Goal: Communication & Community: Answer question/provide support

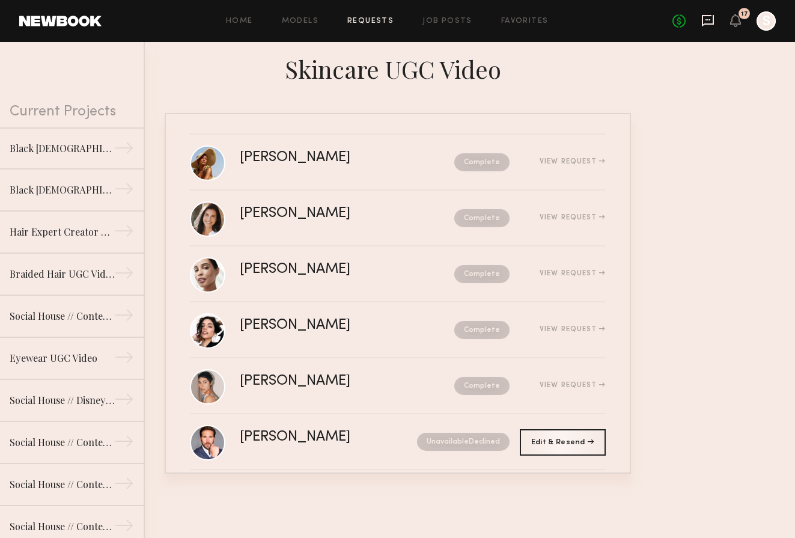
click at [710, 22] on icon at bounding box center [708, 20] width 13 height 13
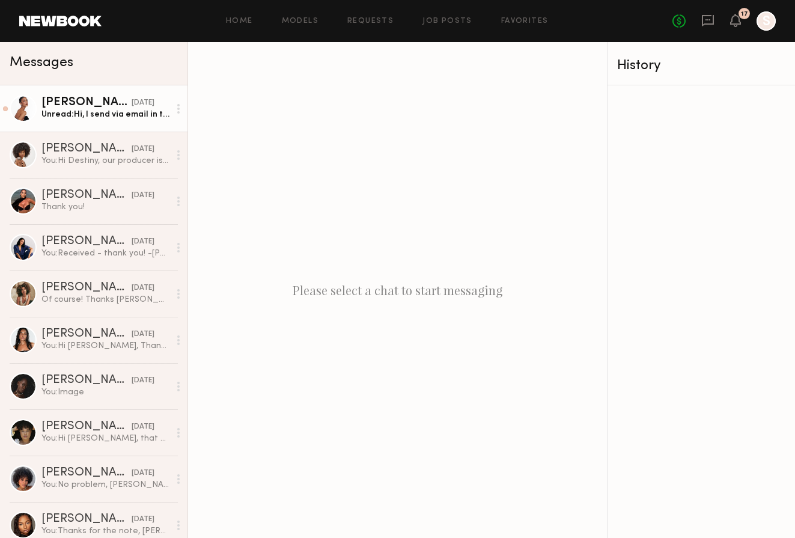
click at [84, 112] on div "Unread: Hi, I send via email in the Dropbox" at bounding box center [105, 114] width 128 height 11
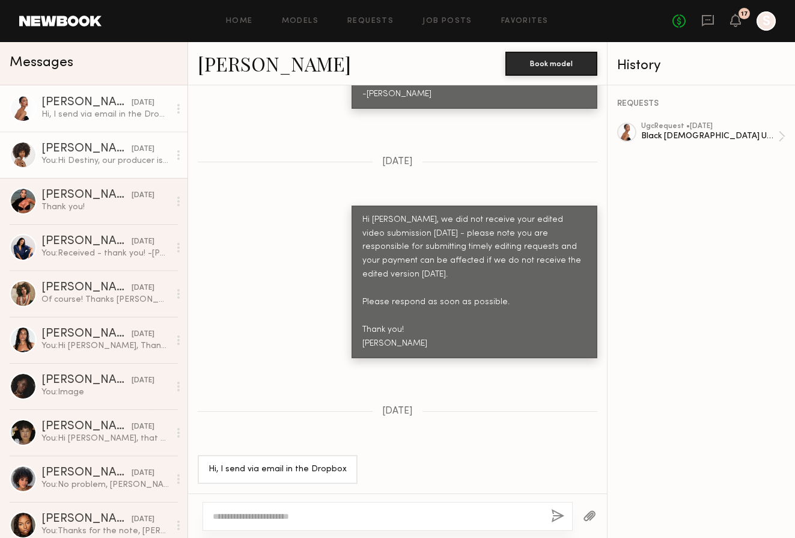
scroll to position [1837, 0]
click at [92, 157] on div "You: Hi Destiny, our producer is asking if the images you sent are the most rec…" at bounding box center [105, 160] width 128 height 11
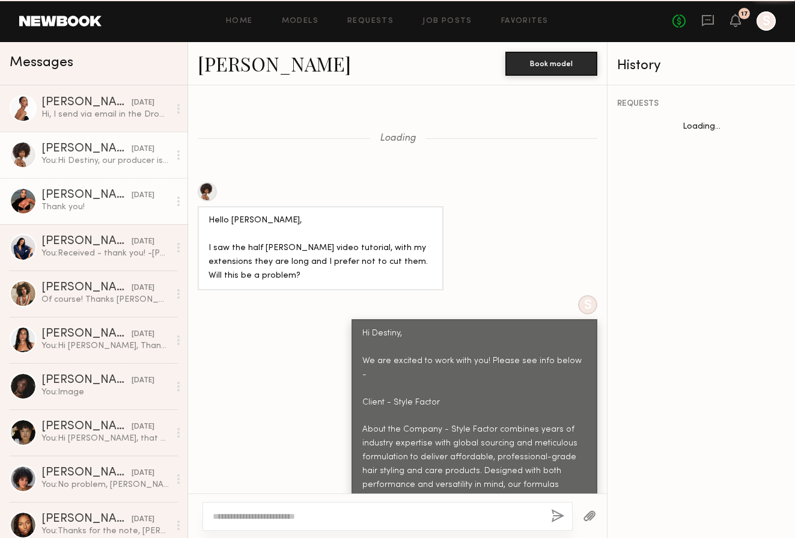
scroll to position [1555, 0]
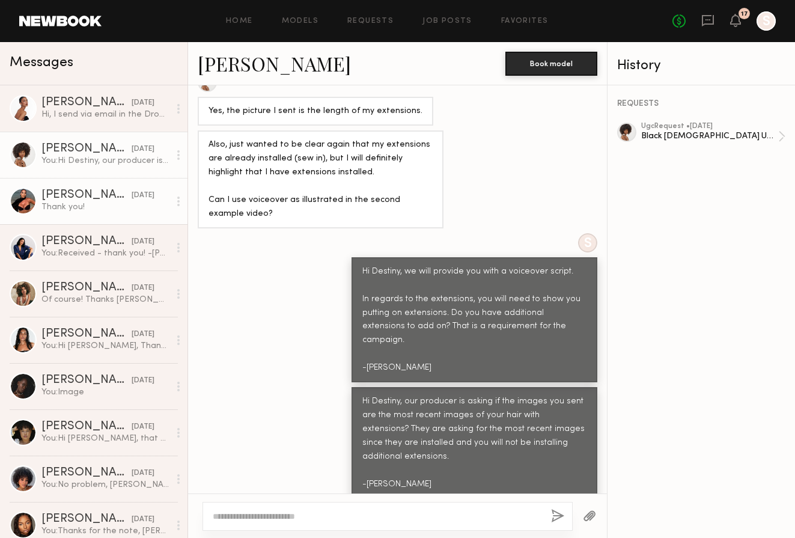
click at [90, 187] on link "Ashley S. 07/30/2025 Thank you!" at bounding box center [94, 201] width 188 height 46
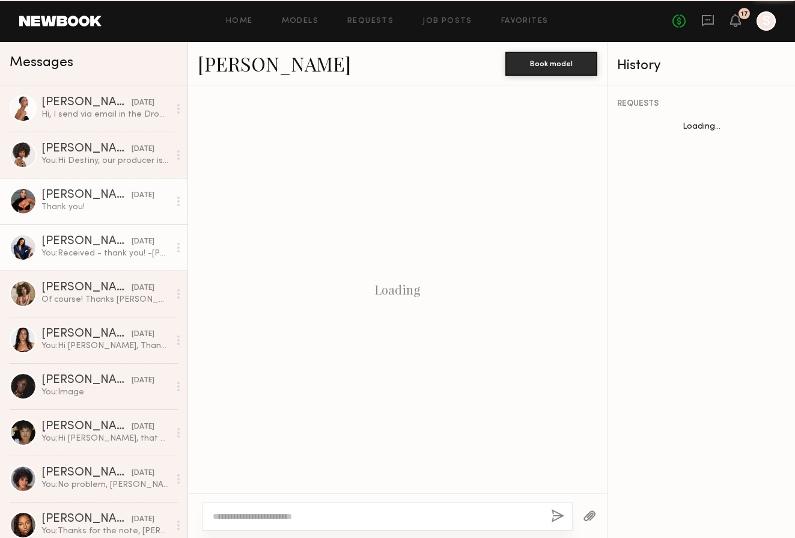
scroll to position [1317, 0]
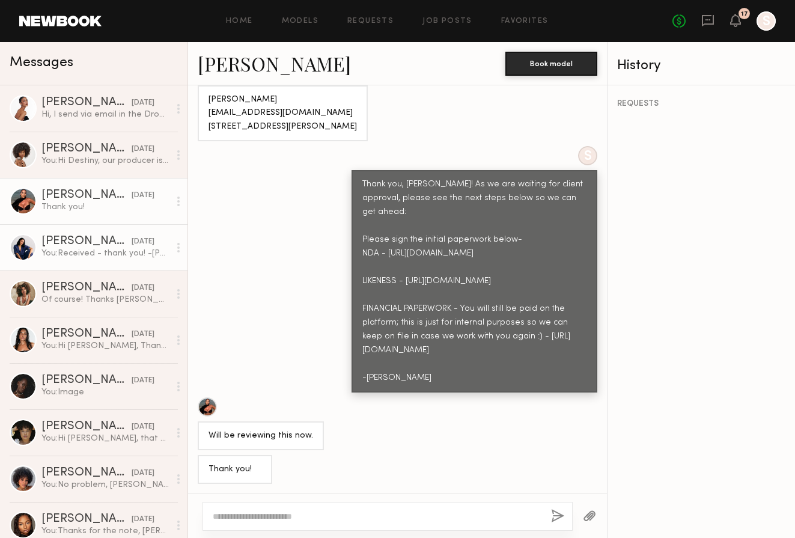
click at [91, 247] on div "Zoe M." at bounding box center [86, 242] width 90 height 12
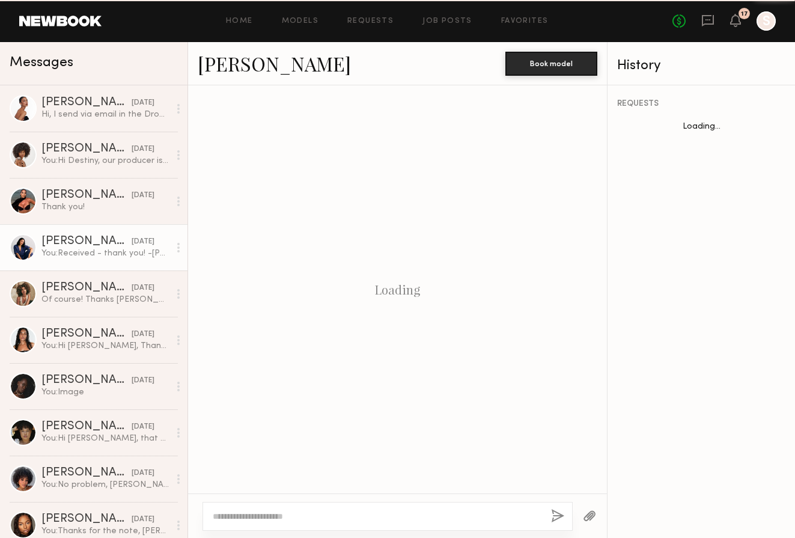
scroll to position [1325, 0]
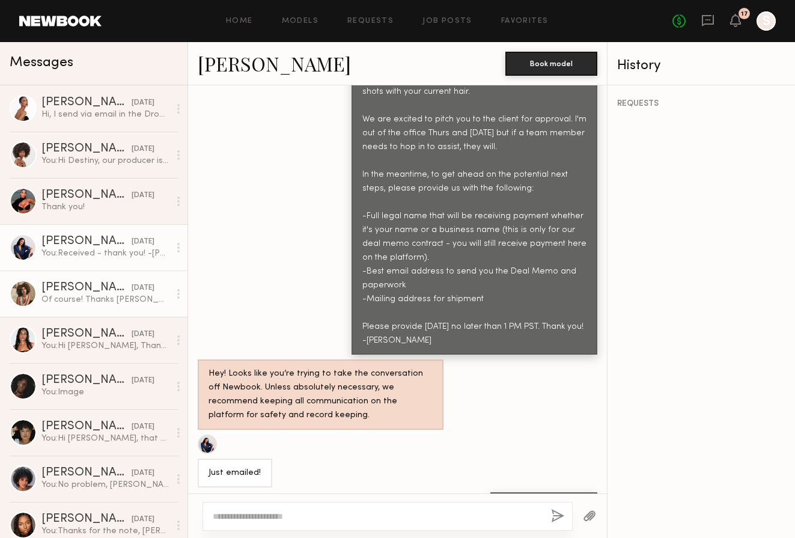
click at [111, 281] on link "Monica M. 07/29/2025 Of course! Thanks Cindy!" at bounding box center [94, 294] width 188 height 46
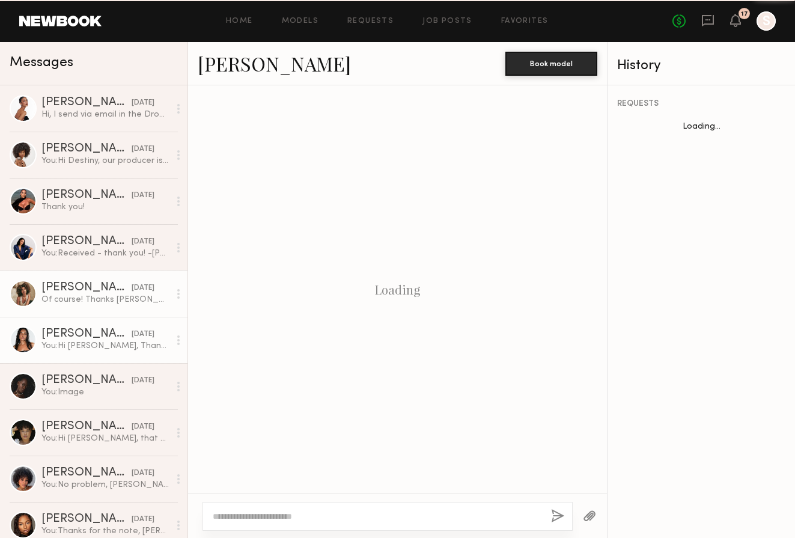
scroll to position [1159, 0]
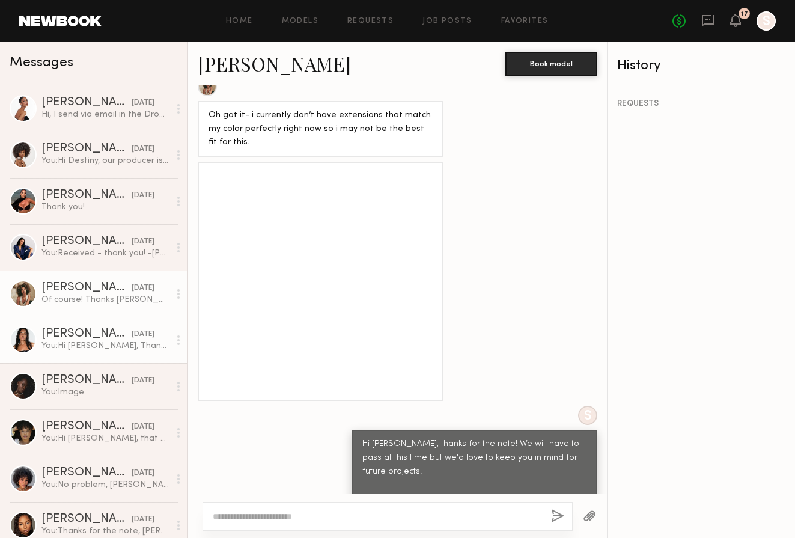
click at [104, 339] on div "Jarika D." at bounding box center [86, 334] width 90 height 12
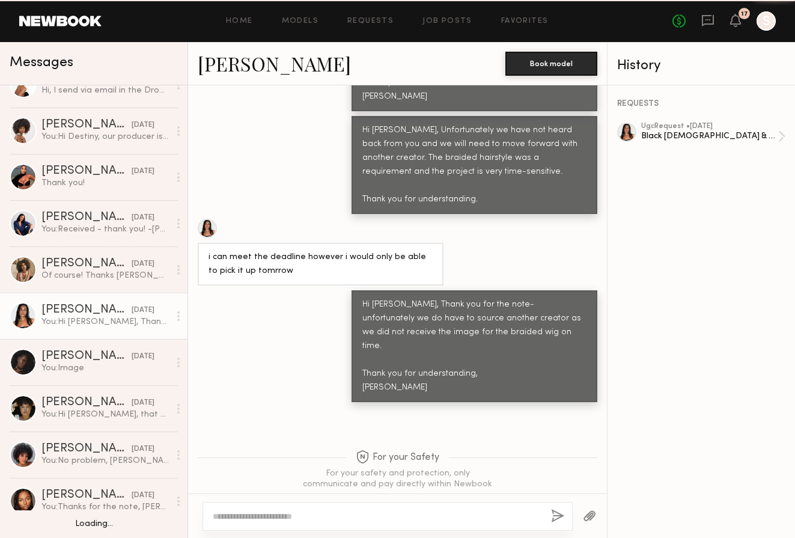
scroll to position [38, 0]
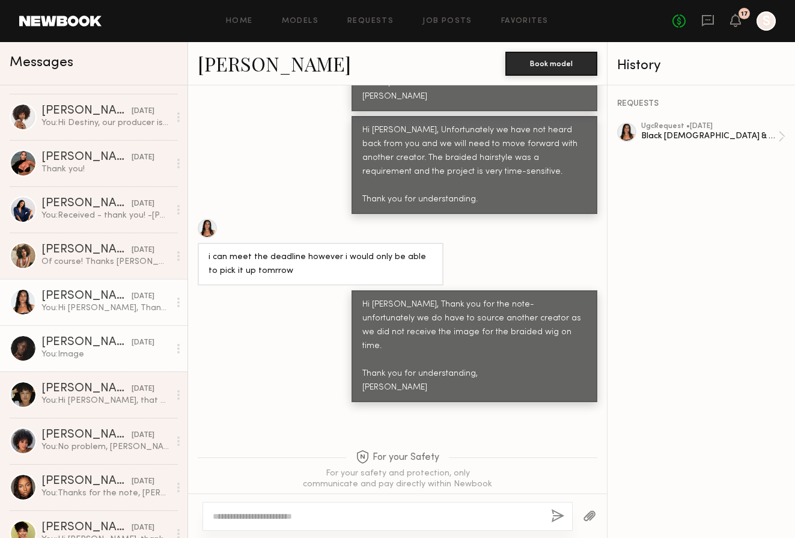
click at [104, 338] on div "Diana E." at bounding box center [86, 343] width 90 height 12
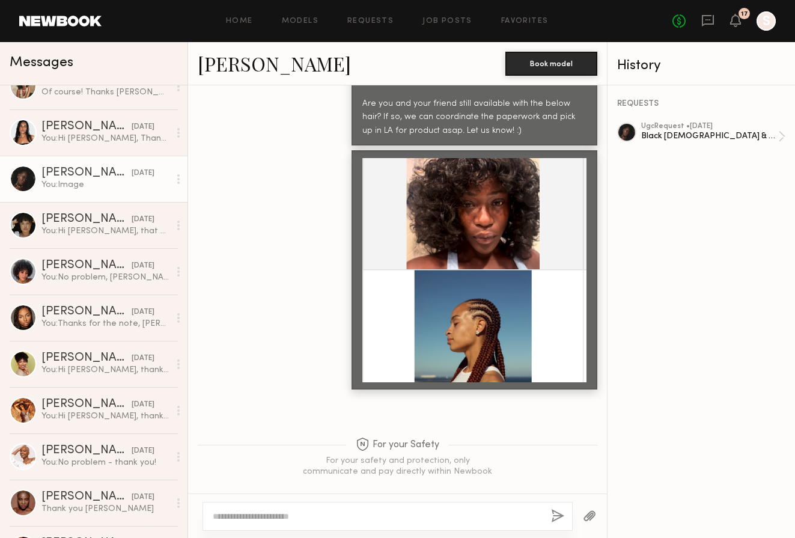
scroll to position [219, 0]
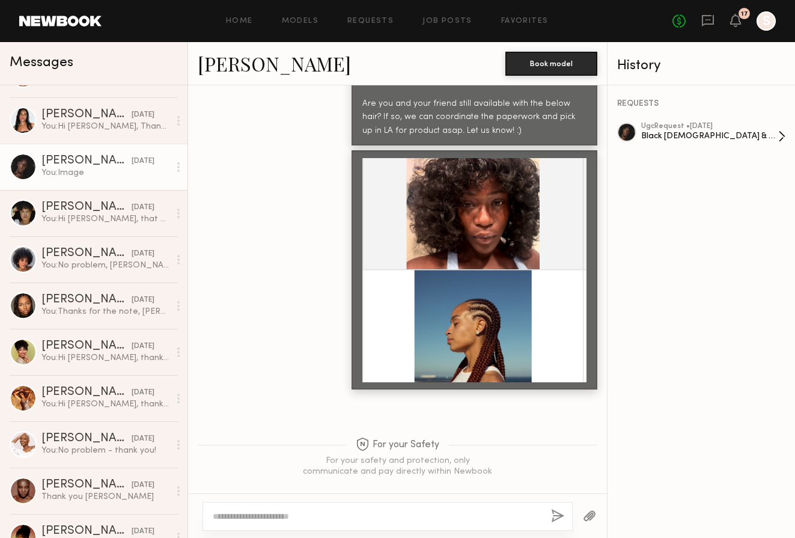
click at [696, 135] on div "Black Female & Friend for UGC Lifestyle Video" at bounding box center [710, 135] width 137 height 11
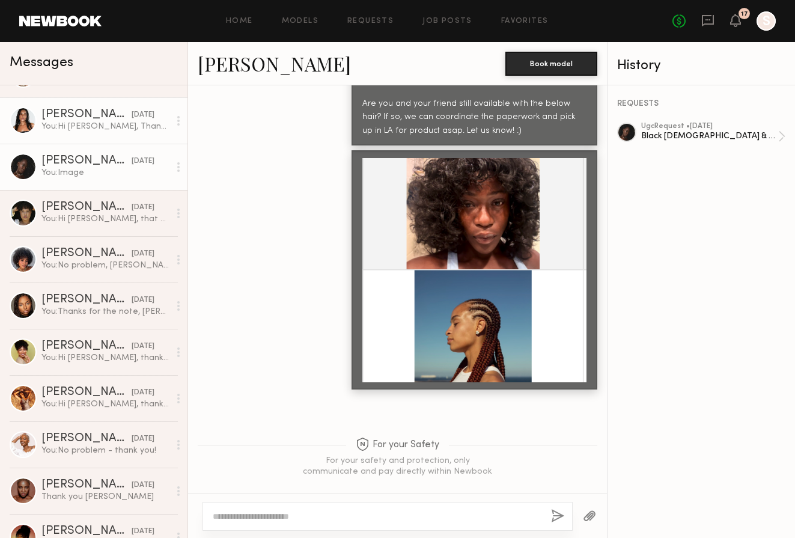
scroll to position [0, 0]
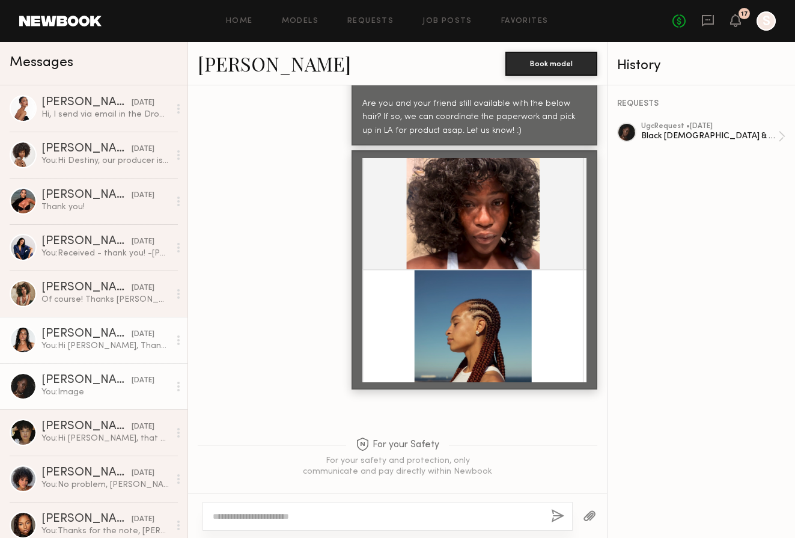
click at [99, 109] on div "Hi, I send via email in the Dropbox" at bounding box center [105, 114] width 128 height 11
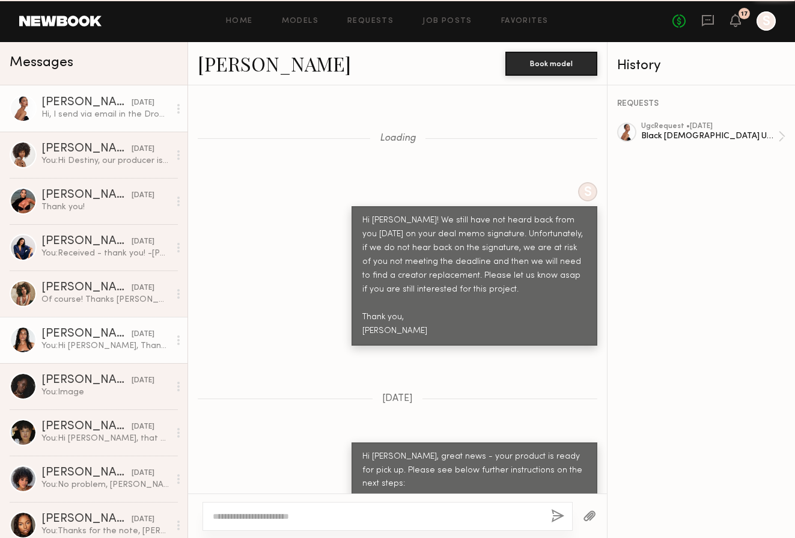
scroll to position [1837, 0]
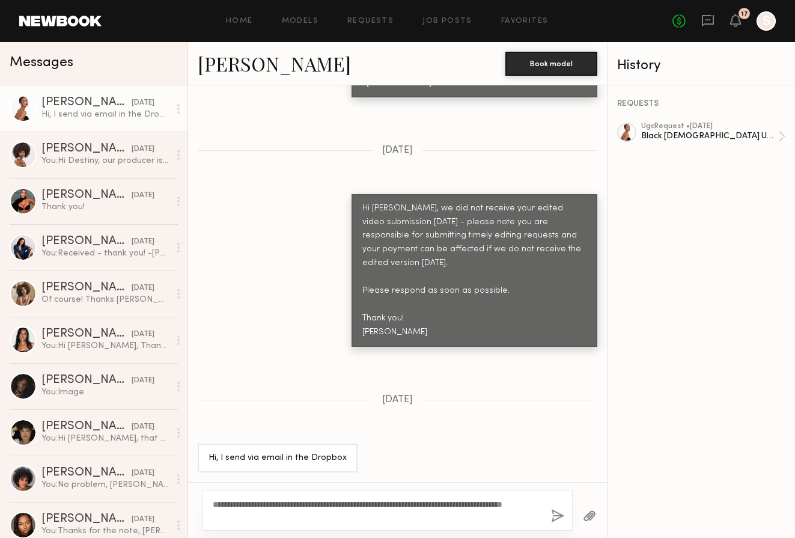
type textarea "**********"
click at [554, 521] on button "button" at bounding box center [557, 516] width 13 height 15
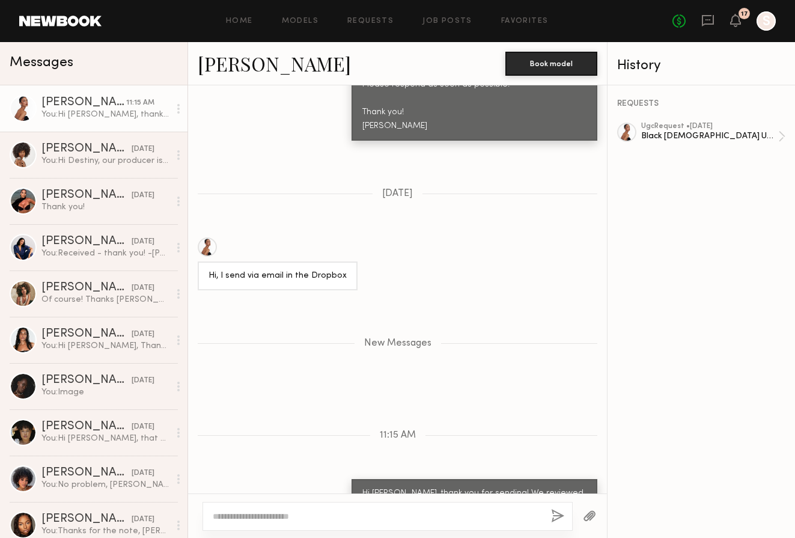
scroll to position [2091, 0]
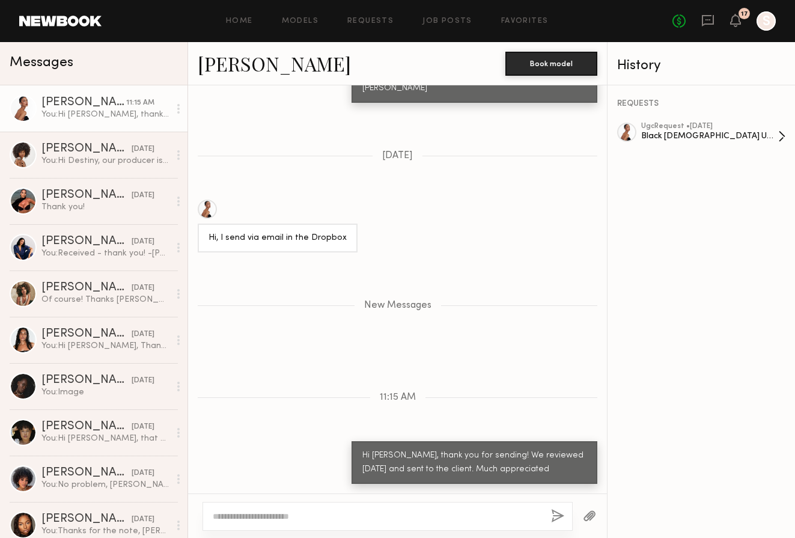
click at [677, 128] on div "ugc Request • 08/08/2025" at bounding box center [710, 127] width 137 height 8
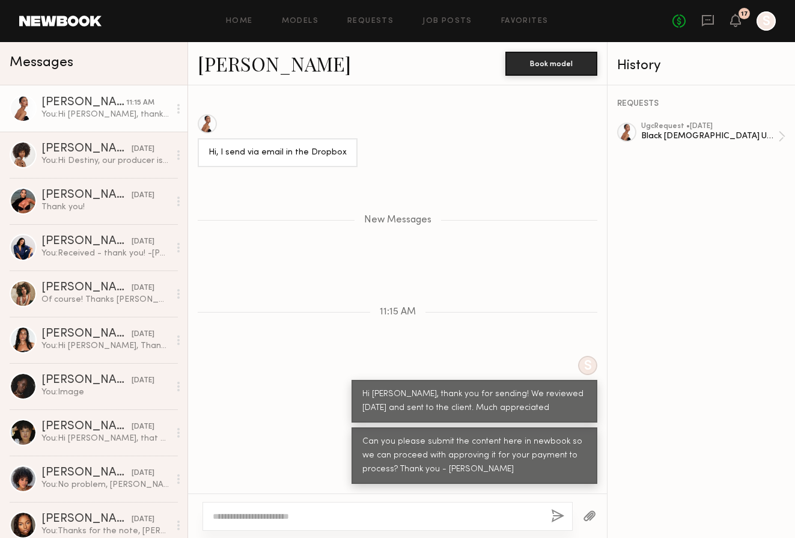
scroll to position [2176, 0]
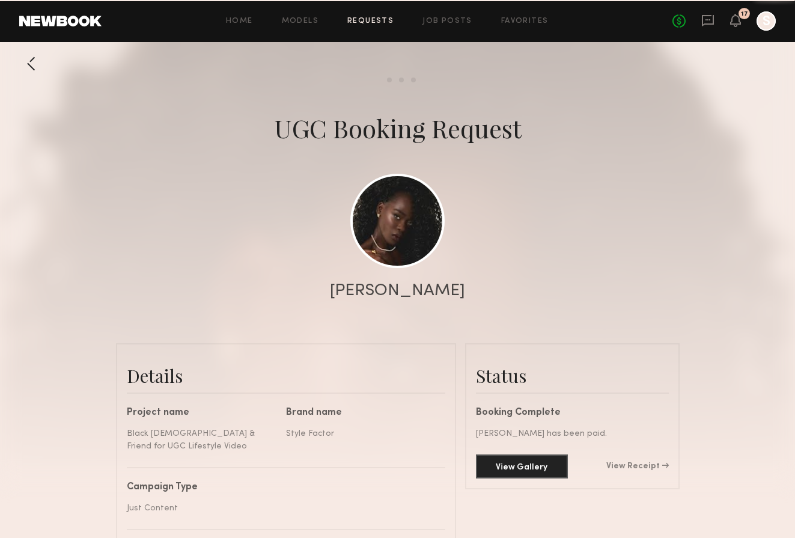
scroll to position [1697, 0]
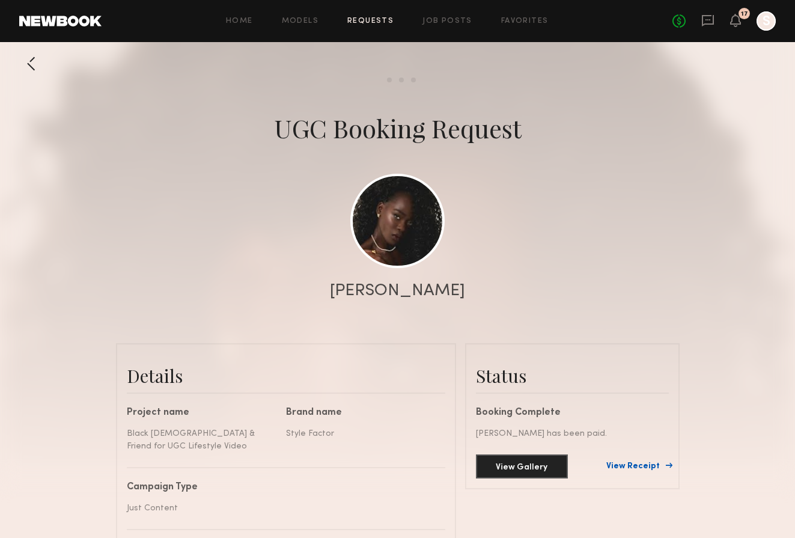
click at [648, 467] on link "View Receipt" at bounding box center [638, 466] width 63 height 8
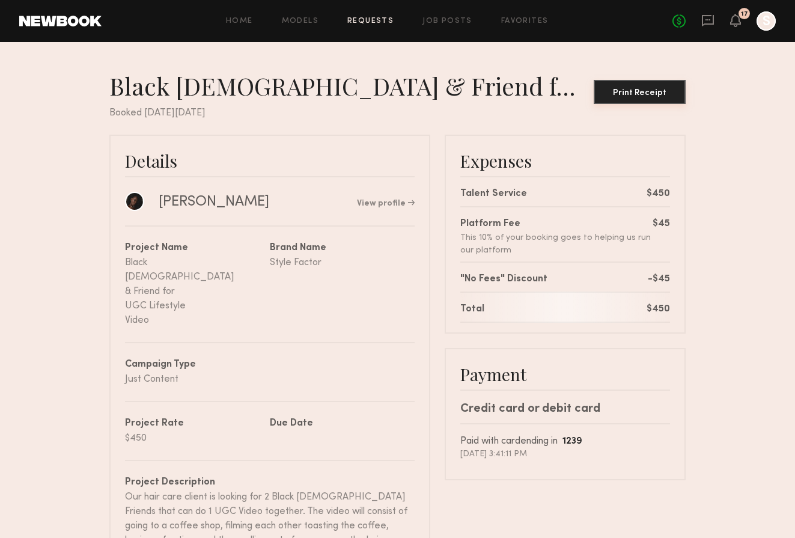
click at [639, 96] on div "Print Receipt" at bounding box center [640, 93] width 82 height 8
click at [736, 19] on icon at bounding box center [736, 20] width 10 height 8
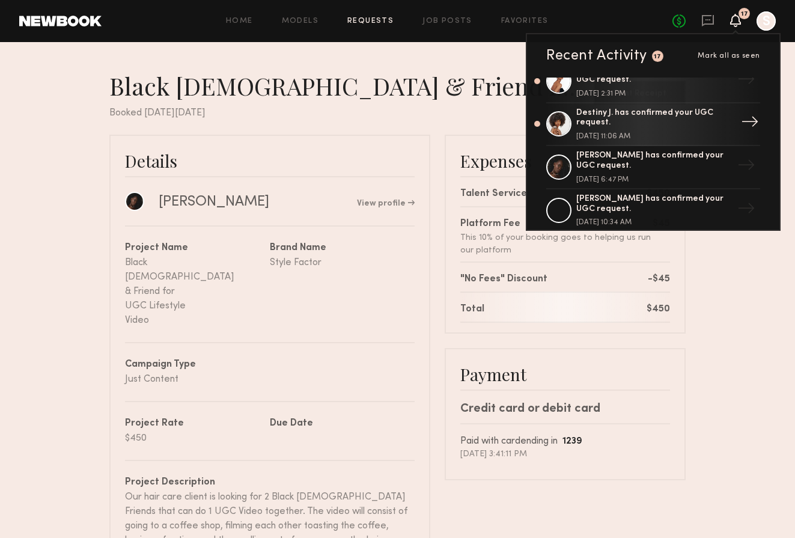
scroll to position [23, 0]
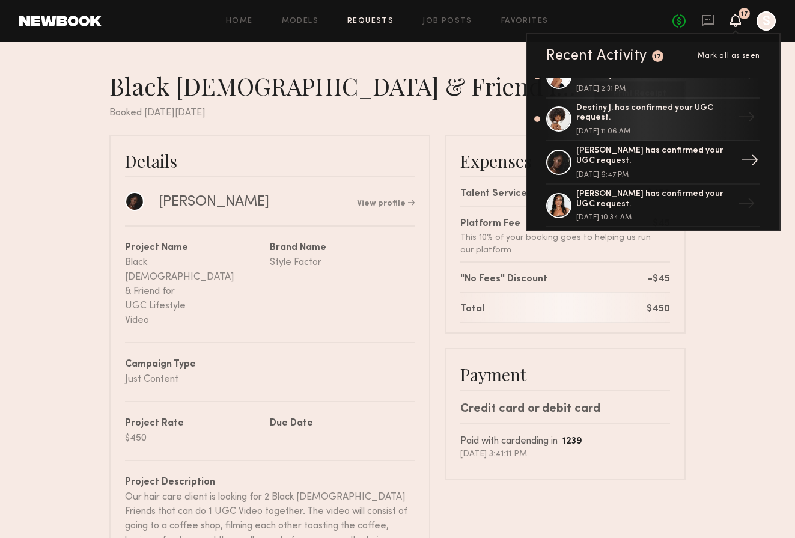
click at [688, 147] on div "[PERSON_NAME] has confirmed your UGC request." at bounding box center [655, 156] width 156 height 20
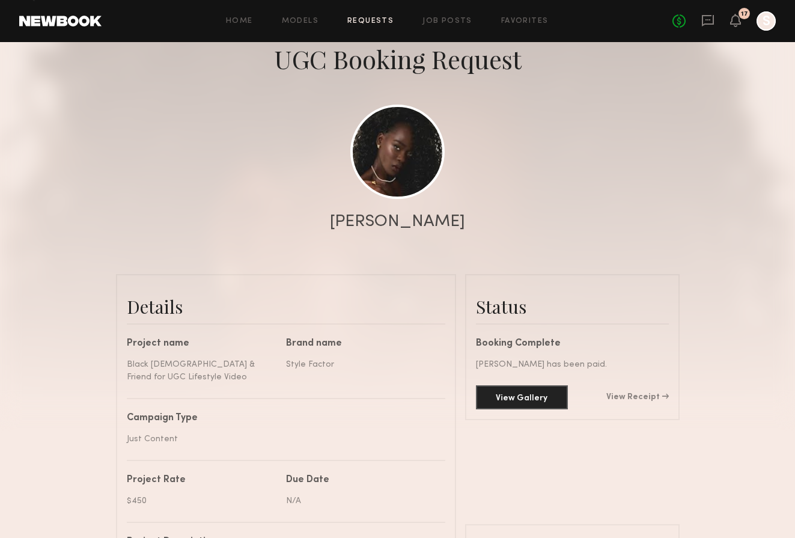
scroll to position [103, 0]
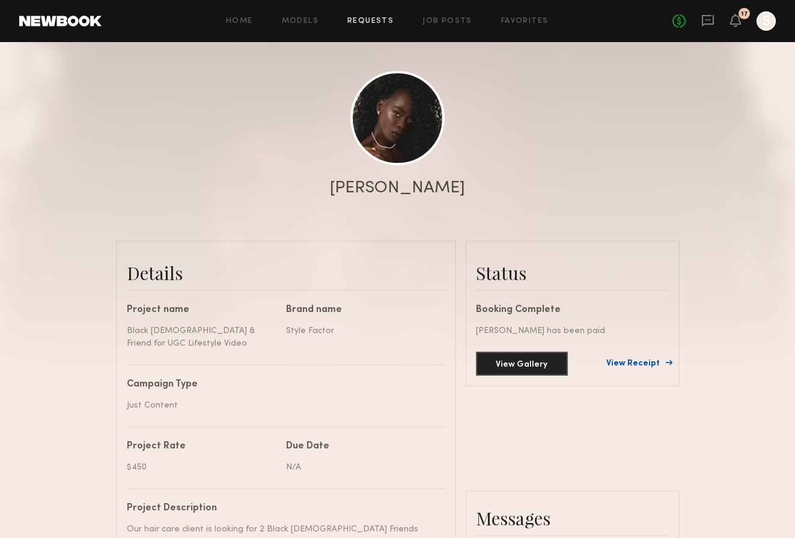
click at [651, 361] on link "View Receipt" at bounding box center [638, 364] width 63 height 8
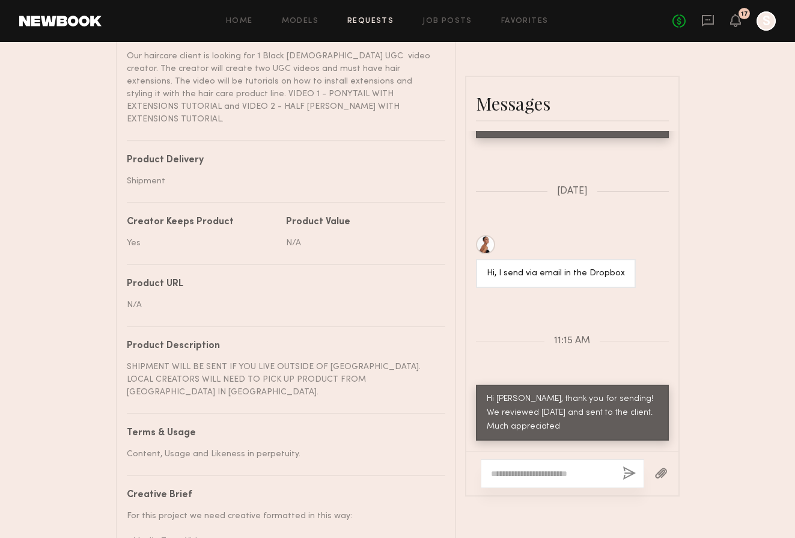
scroll to position [604, 0]
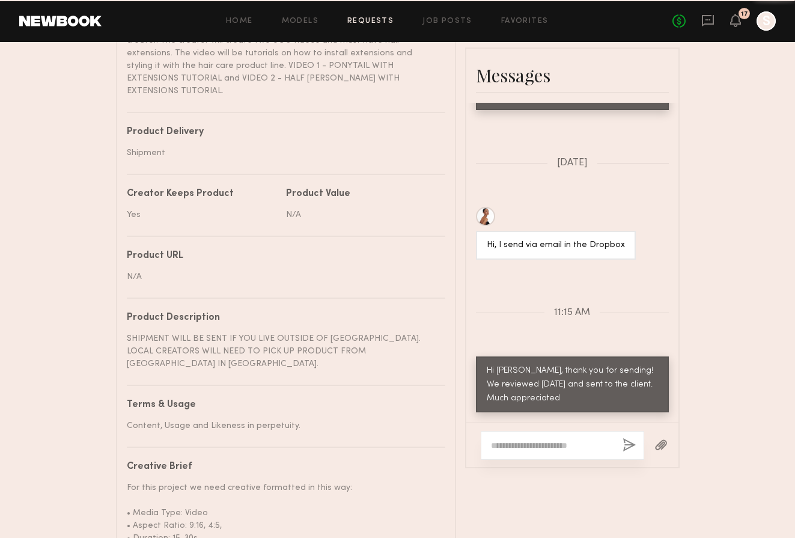
click at [569, 446] on div at bounding box center [563, 445] width 164 height 29
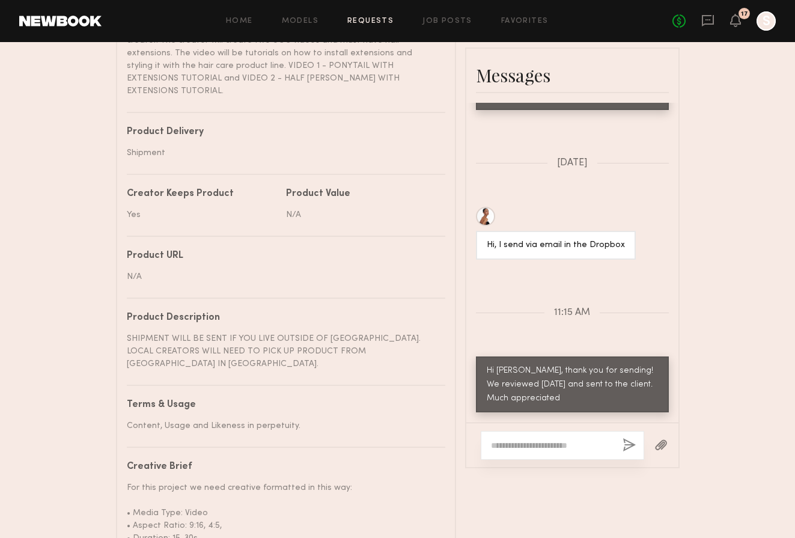
click at [569, 431] on div at bounding box center [563, 445] width 164 height 29
click at [568, 440] on textarea at bounding box center [552, 446] width 122 height 12
type textarea "*"
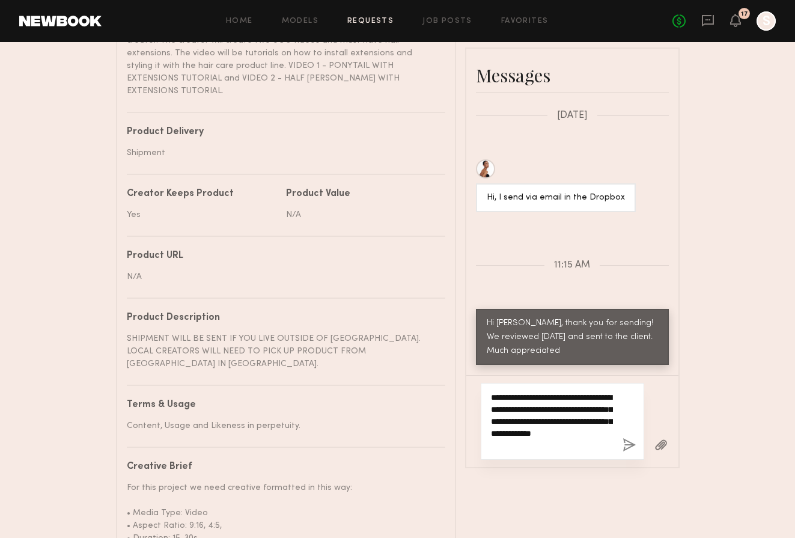
type textarea "**********"
click at [635, 440] on button "button" at bounding box center [629, 445] width 13 height 15
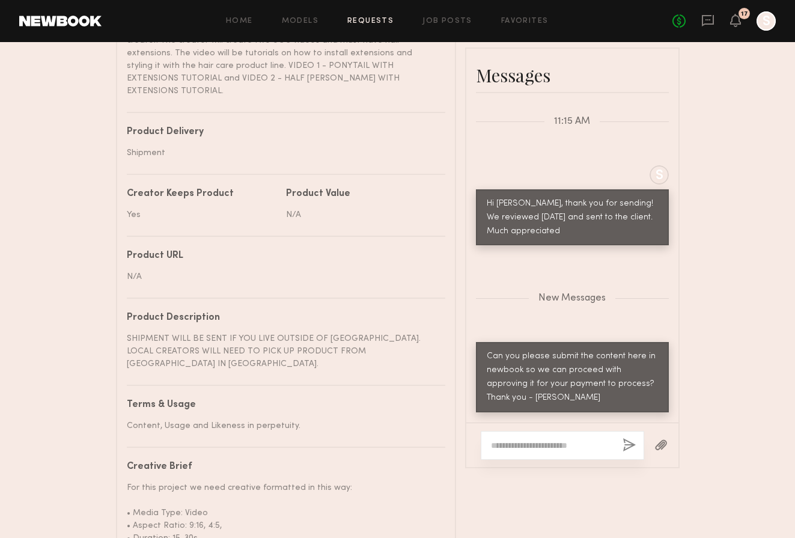
click at [747, 25] on div "No fees up to $5,000 17 S" at bounding box center [724, 20] width 103 height 19
click at [737, 21] on icon at bounding box center [736, 20] width 10 height 8
